Goal: Task Accomplishment & Management: Use online tool/utility

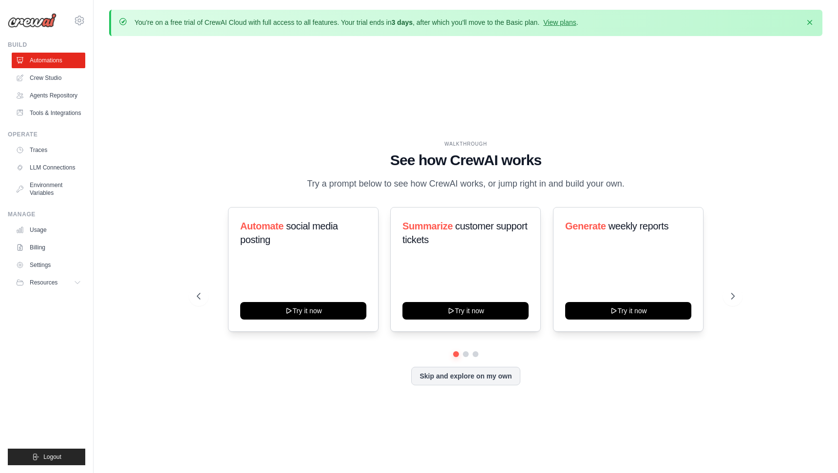
click at [531, 237] on div "Automate social media posting Try it now Summarize customer support tickets Try…" at bounding box center [466, 269] width 538 height 125
click at [55, 84] on link "Crew Studio" at bounding box center [50, 78] width 74 height 16
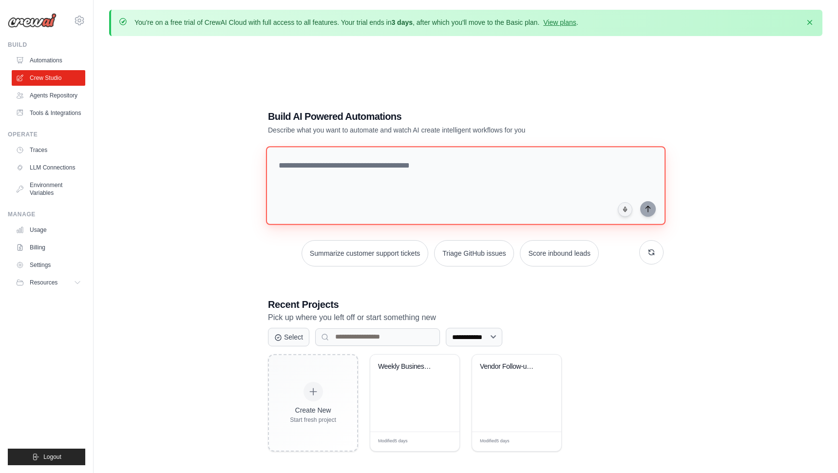
click at [390, 159] on textarea at bounding box center [466, 185] width 400 height 79
click at [505, 364] on div "Vendor Follow-up for Assigned Order..." at bounding box center [509, 366] width 59 height 9
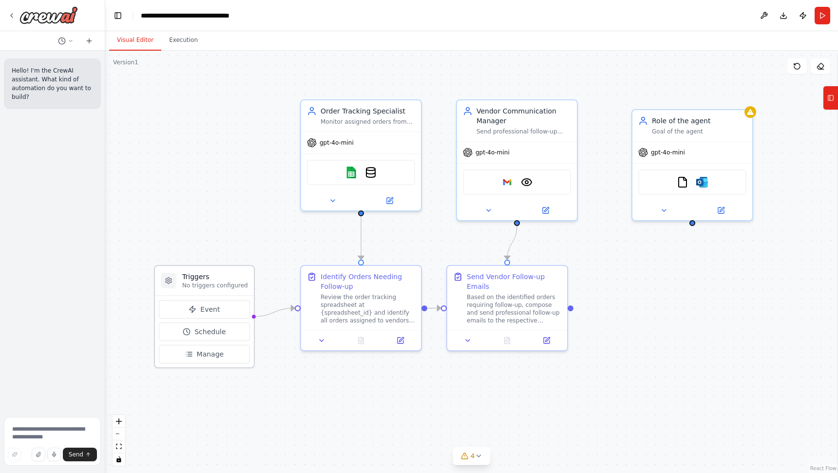
drag, startPoint x: 233, startPoint y: 275, endPoint x: 234, endPoint y: 281, distance: 5.6
click at [234, 281] on div "Triggers No triggers configured" at bounding box center [215, 281] width 66 height 18
click at [237, 279] on h3 "Triggers" at bounding box center [215, 277] width 66 height 10
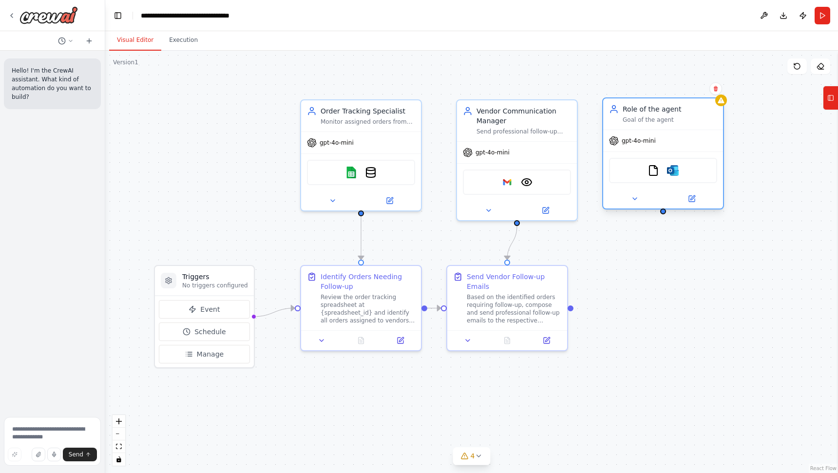
drag, startPoint x: 692, startPoint y: 138, endPoint x: 663, endPoint y: 132, distance: 29.4
click at [663, 132] on div "Role of the agent Goal of the agent gpt-4o-mini FileReadTool Microsoft outlook" at bounding box center [663, 153] width 122 height 112
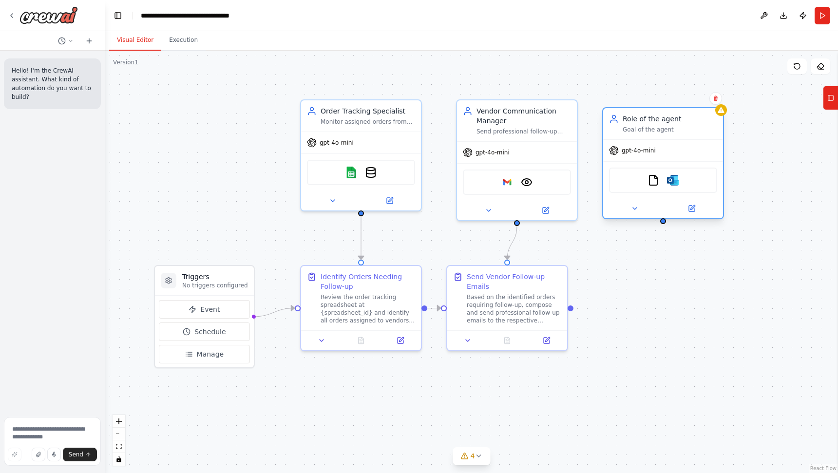
drag, startPoint x: 663, startPoint y: 132, endPoint x: 664, endPoint y: 145, distance: 13.2
click at [664, 146] on div "gpt-4o-mini" at bounding box center [663, 150] width 120 height 21
click at [13, 13] on icon at bounding box center [12, 16] width 8 height 8
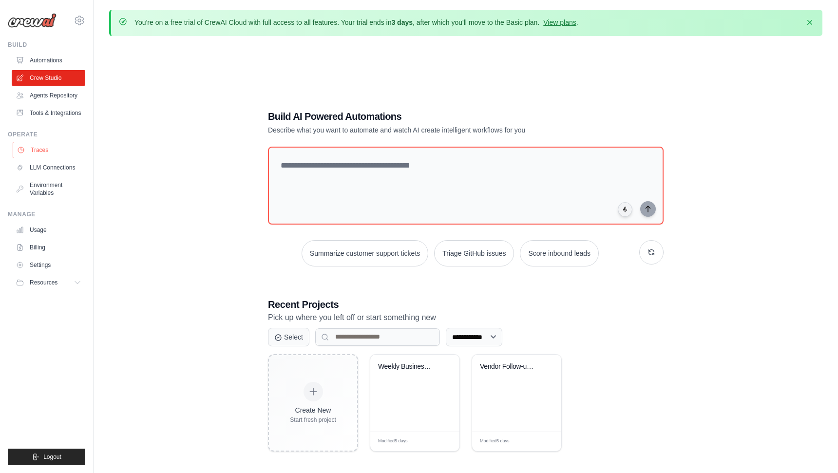
click at [40, 152] on link "Traces" at bounding box center [50, 150] width 74 height 16
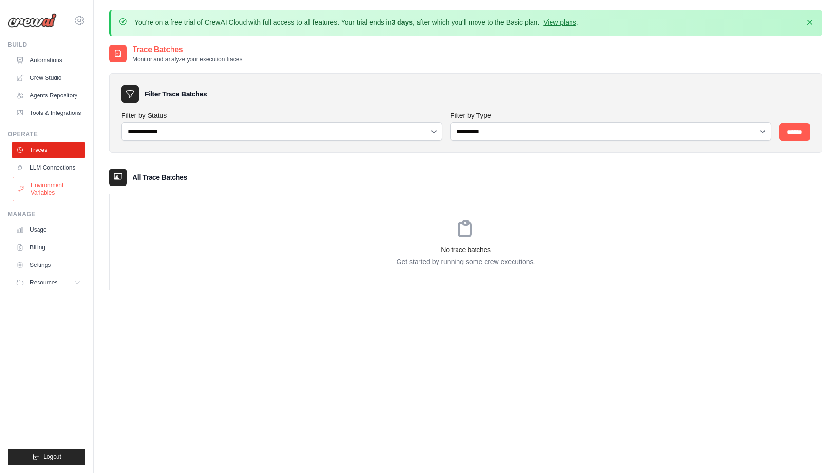
click at [69, 189] on link "Environment Variables" at bounding box center [50, 188] width 74 height 23
click at [58, 191] on link "Environment Variables" at bounding box center [50, 188] width 74 height 23
click at [44, 190] on link "Environment Variables" at bounding box center [50, 188] width 74 height 23
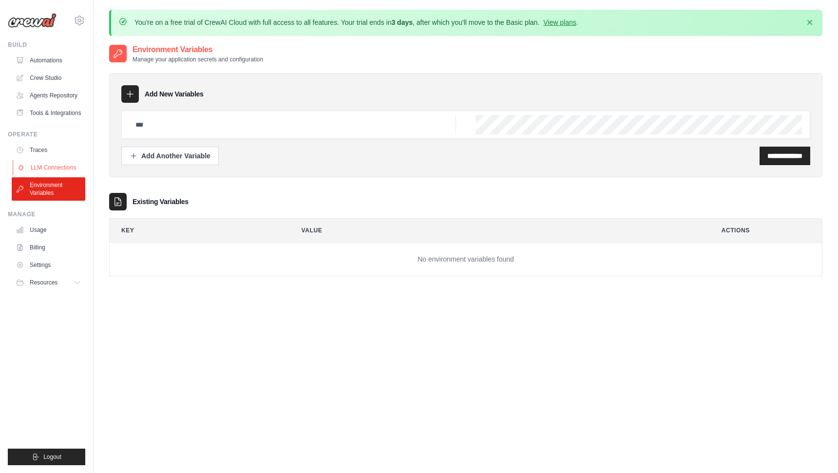
click at [48, 160] on link "LLM Connections" at bounding box center [50, 168] width 74 height 16
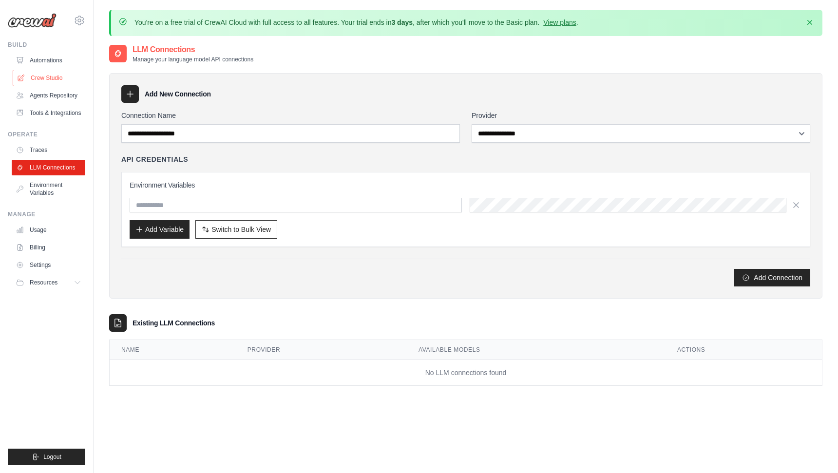
click at [45, 73] on link "Crew Studio" at bounding box center [50, 78] width 74 height 16
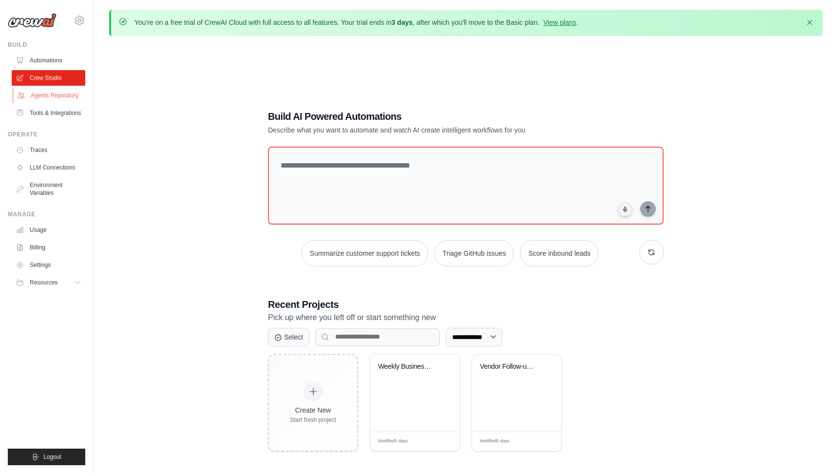
click at [48, 99] on link "Agents Repository" at bounding box center [50, 96] width 74 height 16
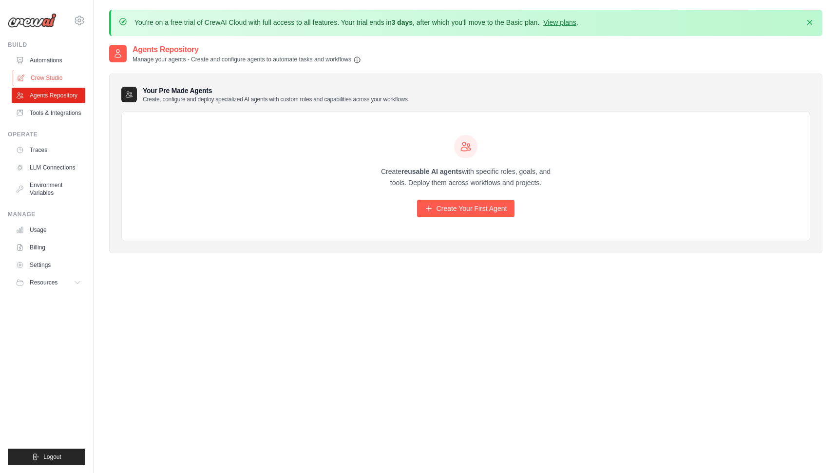
click at [39, 80] on link "Crew Studio" at bounding box center [50, 78] width 74 height 16
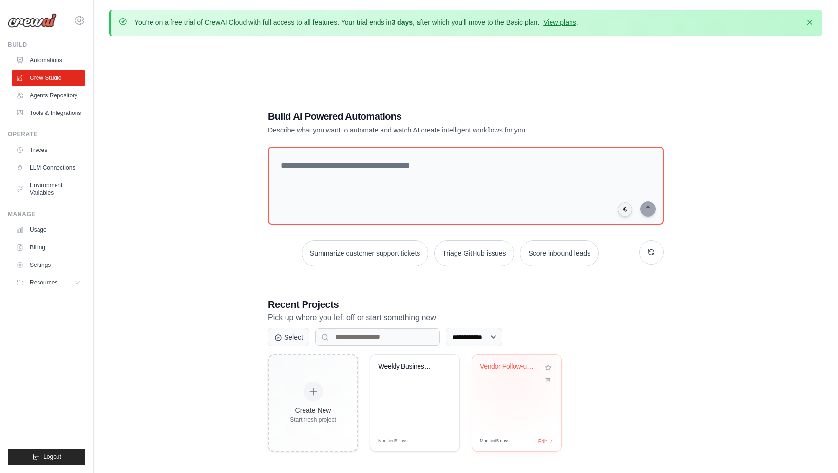
click at [512, 374] on div "Vendor Follow-up for Assigned Order..." at bounding box center [517, 373] width 74 height 22
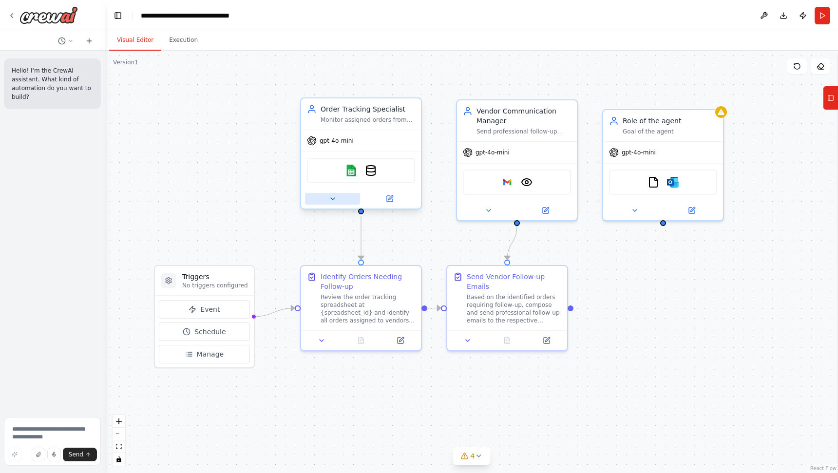
click at [338, 201] on button at bounding box center [332, 199] width 55 height 12
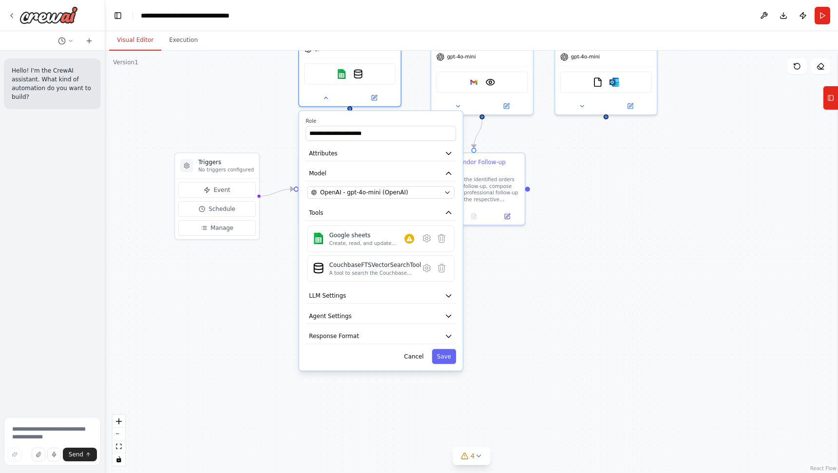
drag, startPoint x: 617, startPoint y: 396, endPoint x: 604, endPoint y: 269, distance: 127.3
click at [604, 269] on div ".deletable-edge-delete-btn { width: 20px; height: 20px; border: 0px solid #ffff…" at bounding box center [471, 262] width 733 height 422
click at [399, 343] on button "Response Format" at bounding box center [380, 336] width 151 height 15
click at [379, 320] on button "Agent Settings" at bounding box center [380, 315] width 151 height 15
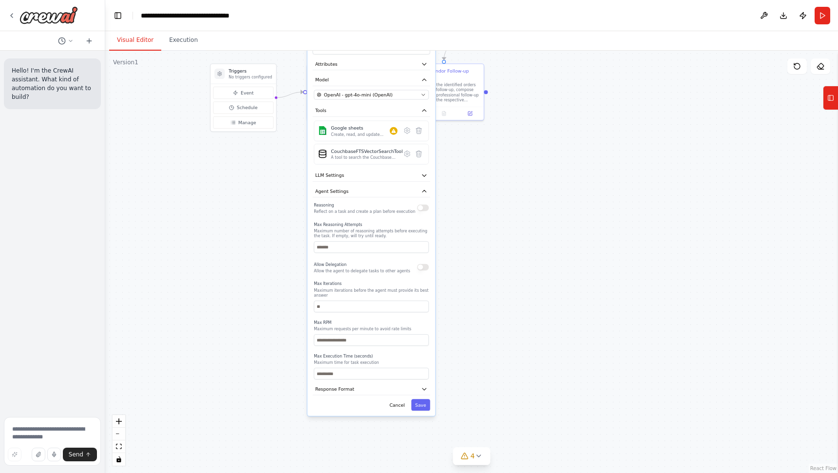
drag, startPoint x: 506, startPoint y: 347, endPoint x: 499, endPoint y: 189, distance: 158.5
click at [499, 189] on div ".deletable-edge-delete-btn { width: 20px; height: 20px; border: 0px solid #ffff…" at bounding box center [471, 262] width 733 height 422
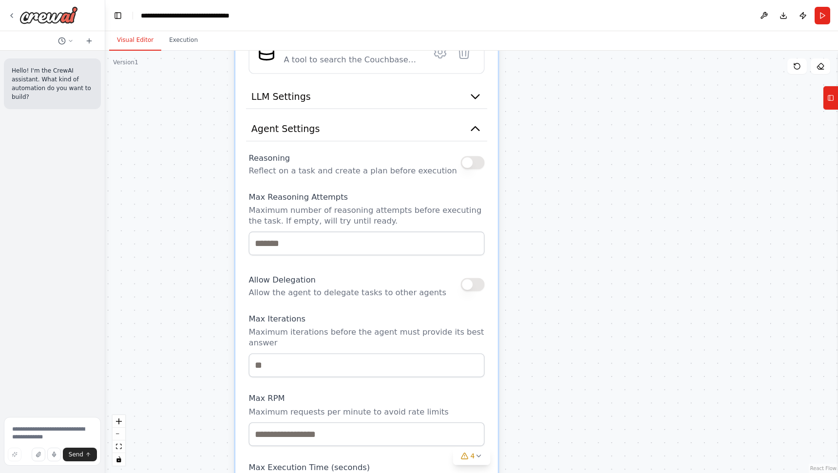
drag, startPoint x: 531, startPoint y: 166, endPoint x: 539, endPoint y: 306, distance: 141.0
click at [539, 304] on div ".deletable-edge-delete-btn { width: 20px; height: 20px; border: 0px solid #ffff…" at bounding box center [471, 262] width 733 height 422
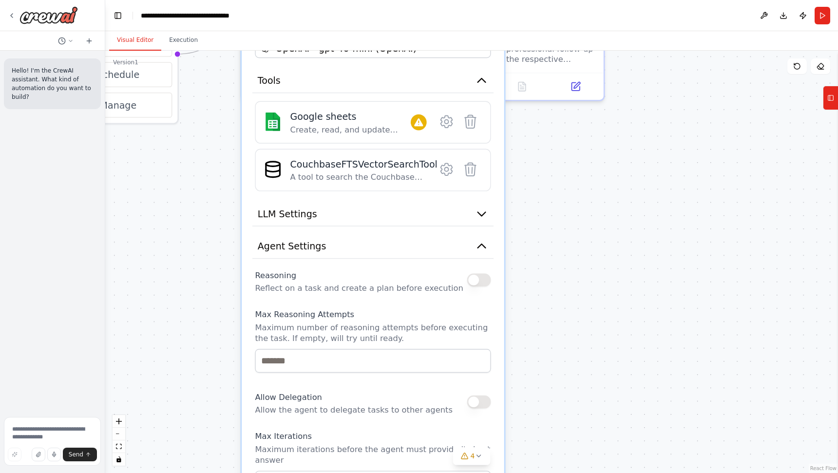
drag, startPoint x: 539, startPoint y: 282, endPoint x: 539, endPoint y: 391, distance: 109.1
click at [539, 389] on div ".deletable-edge-delete-btn { width: 20px; height: 20px; border: 0px solid #ffff…" at bounding box center [471, 262] width 733 height 422
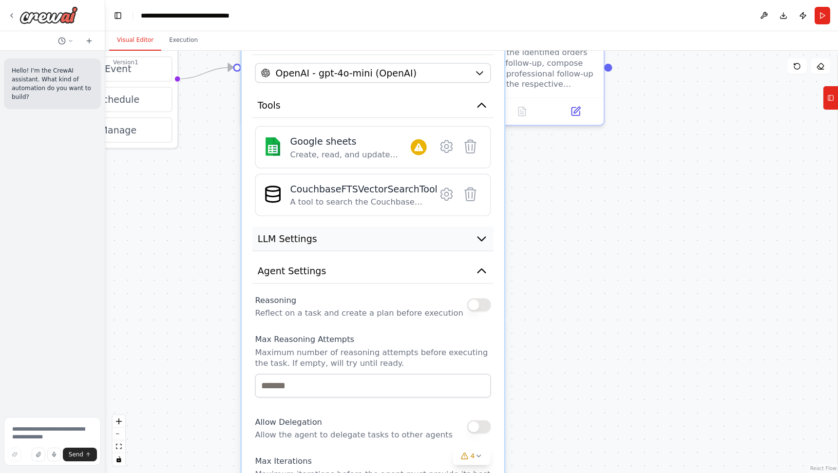
click at [450, 250] on button "LLM Settings" at bounding box center [372, 239] width 241 height 24
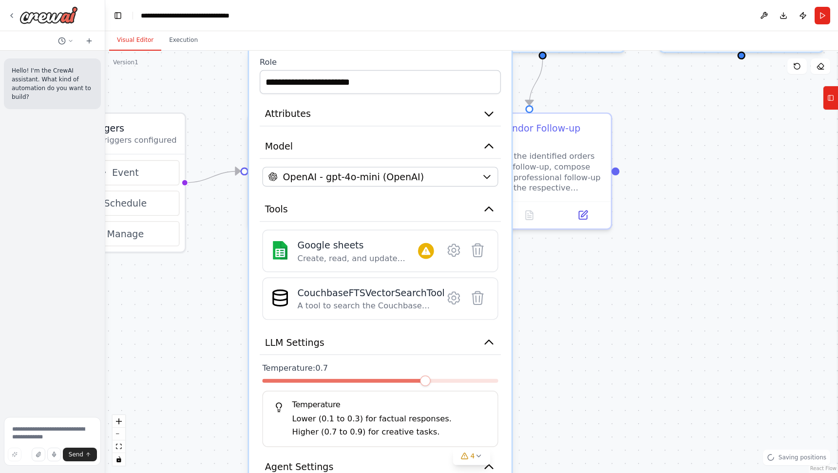
drag, startPoint x: 557, startPoint y: 243, endPoint x: 566, endPoint y: 354, distance: 111.9
click at [566, 354] on div ".deletable-edge-delete-btn { width: 20px; height: 20px; border: 0px solid #ffff…" at bounding box center [471, 262] width 733 height 422
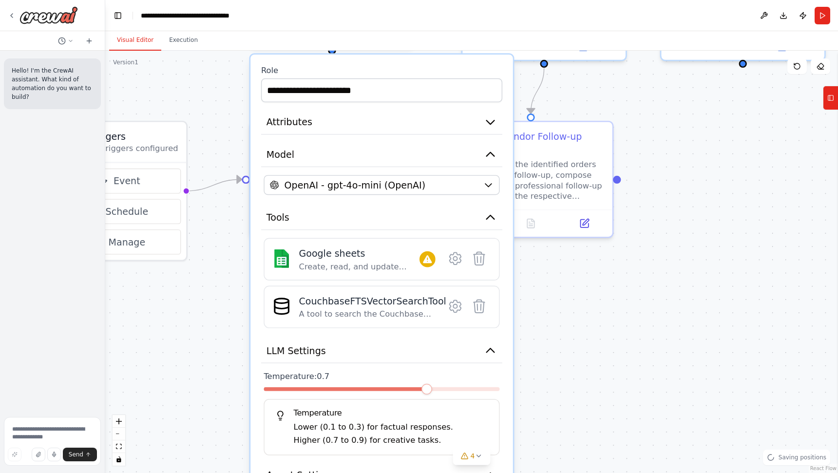
drag, startPoint x: 566, startPoint y: 354, endPoint x: 569, endPoint y: 443, distance: 89.2
click at [569, 443] on div ".deletable-edge-delete-btn { width: 20px; height: 20px; border: 0px solid #ffff…" at bounding box center [471, 262] width 733 height 422
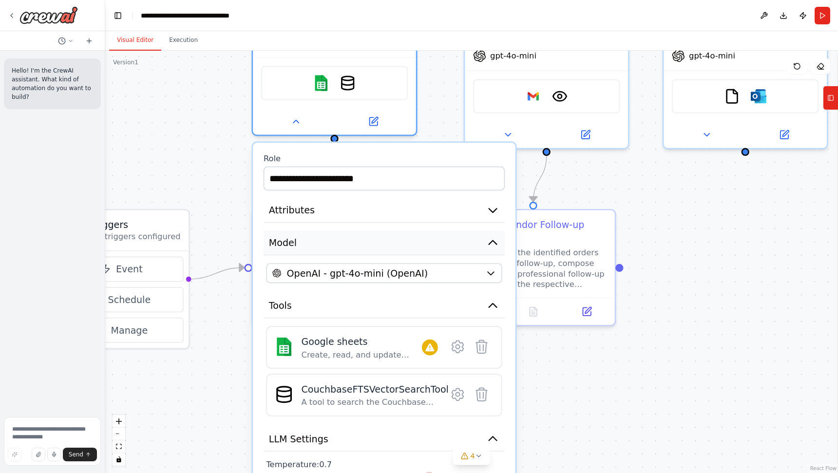
click at [314, 249] on button "Model" at bounding box center [384, 243] width 241 height 24
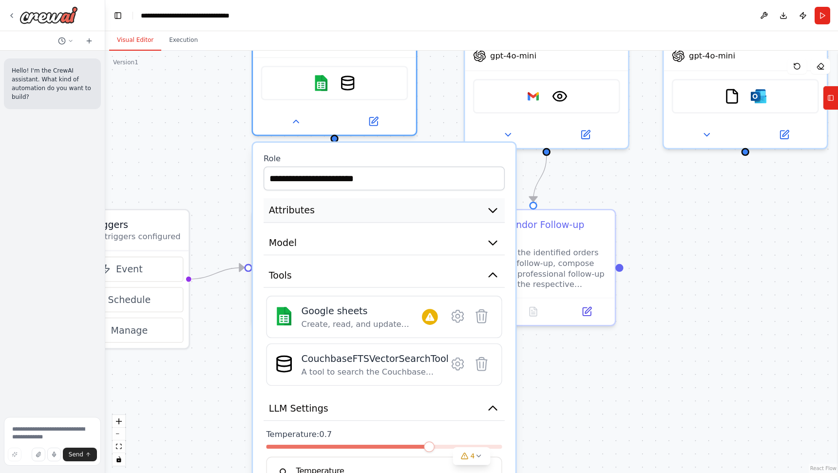
click at [312, 205] on span "Attributes" at bounding box center [292, 210] width 46 height 13
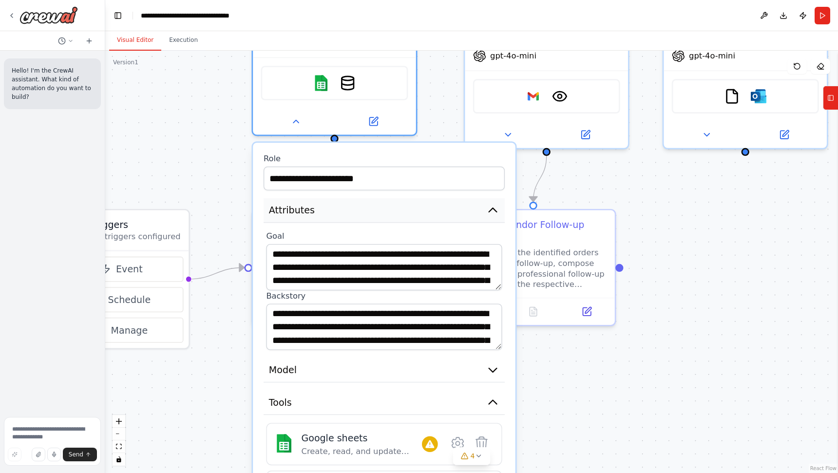
click at [312, 205] on span "Attributes" at bounding box center [292, 210] width 46 height 13
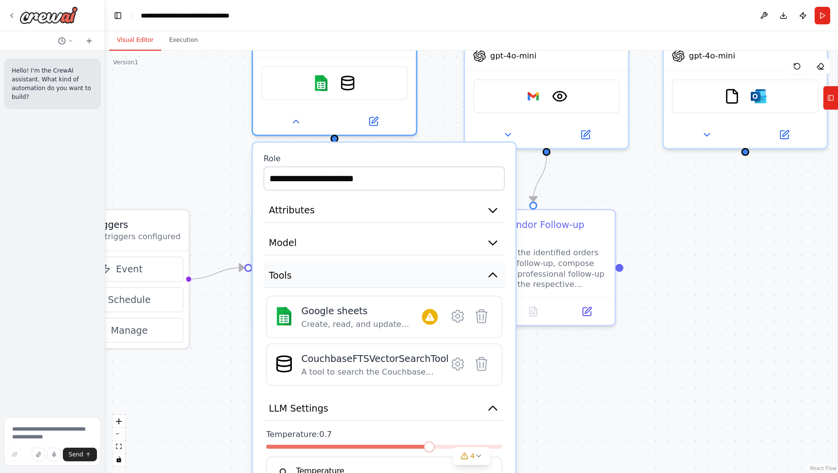
click at [319, 280] on button "Tools" at bounding box center [384, 275] width 241 height 24
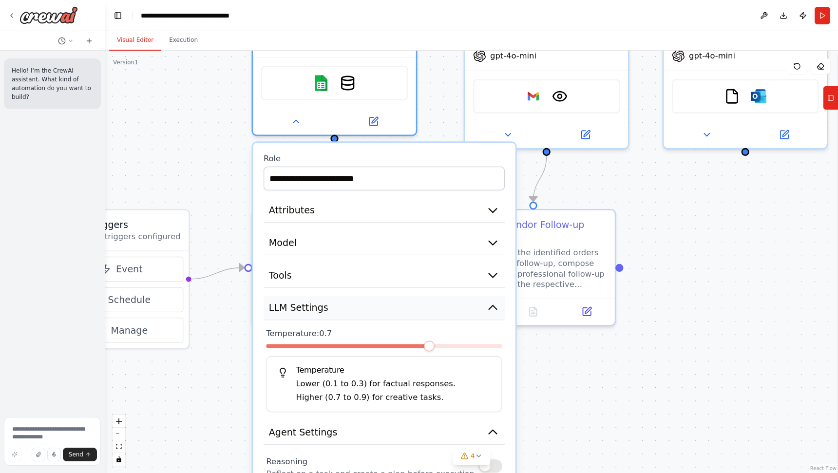
click at [407, 299] on button "LLM Settings" at bounding box center [384, 308] width 241 height 24
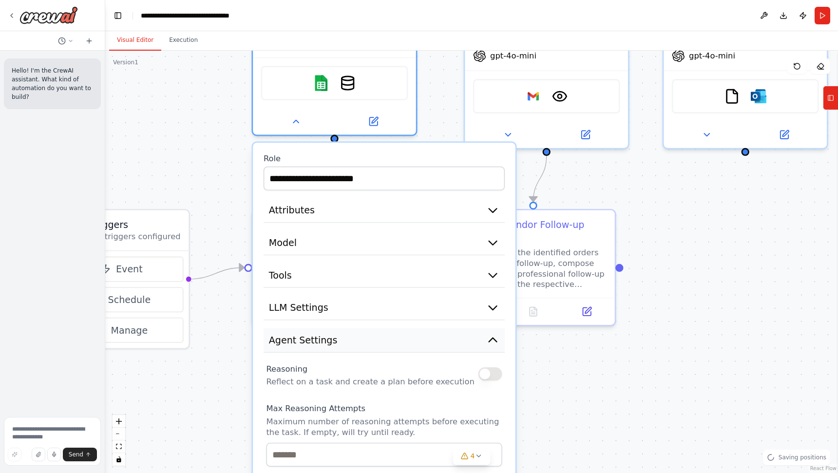
click at [462, 341] on button "Agent Settings" at bounding box center [384, 340] width 241 height 24
